Goal: Information Seeking & Learning: Learn about a topic

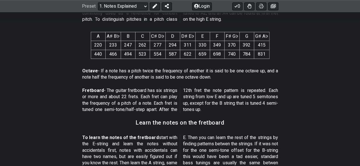
scroll to position [398, 0]
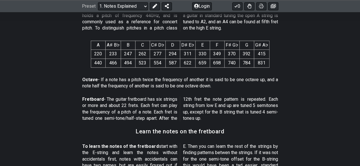
click at [142, 80] on p "Octave - If a note has a pitch twice the frequency of another it is said to be …" at bounding box center [180, 83] width 196 height 13
click at [166, 87] on p "Octave - If a note has a pitch twice the frequency of another it is said to be …" at bounding box center [180, 83] width 196 height 13
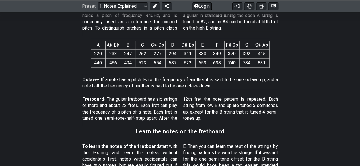
click at [166, 87] on p "Octave - If a note has a pitch twice the frequency of another it is said to be …" at bounding box center [180, 83] width 196 height 13
click at [169, 86] on p "Octave - If a note has a pitch twice the frequency of another it is said to be …" at bounding box center [180, 83] width 196 height 13
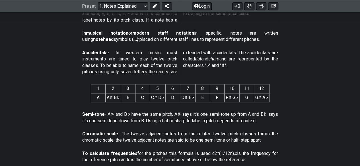
scroll to position [142, 0]
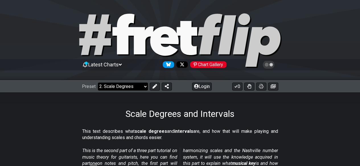
click at [124, 84] on select "Welcome to #fretflip! Initial Preset Custom Preset Minor Pentatonic Major Penta…" at bounding box center [123, 87] width 50 height 8
click at [98, 83] on select "Welcome to #fretflip! Initial Preset Custom Preset Minor Pentatonic Major Penta…" at bounding box center [123, 87] width 50 height 8
select select "/harmonizing-scales"
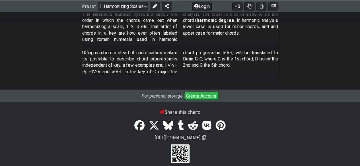
scroll to position [753, 0]
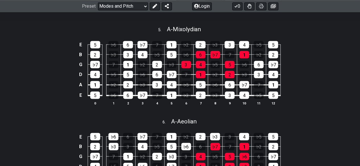
scroll to position [512, 0]
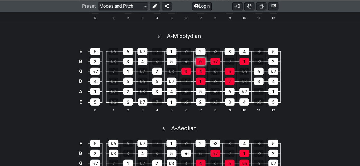
click at [199, 58] on div "6" at bounding box center [201, 61] width 10 height 7
click at [200, 61] on div "6" at bounding box center [201, 61] width 10 height 7
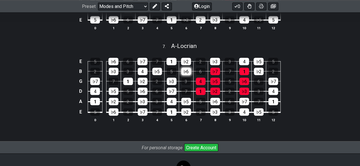
scroll to position [715, 0]
